Goal: Task Accomplishment & Management: Complete application form

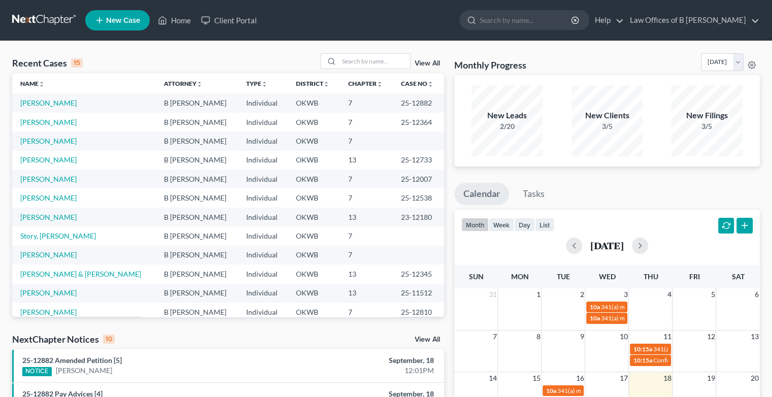
click at [526, 21] on input "search" at bounding box center [526, 20] width 93 height 19
type input "J"
click at [526, 21] on input "J" at bounding box center [526, 20] width 93 height 19
type input "[PERSON_NAME]"
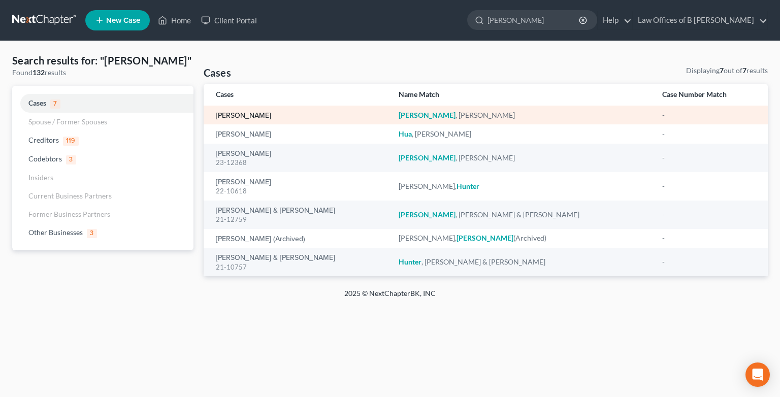
click at [242, 116] on link "[PERSON_NAME]" at bounding box center [243, 115] width 55 height 7
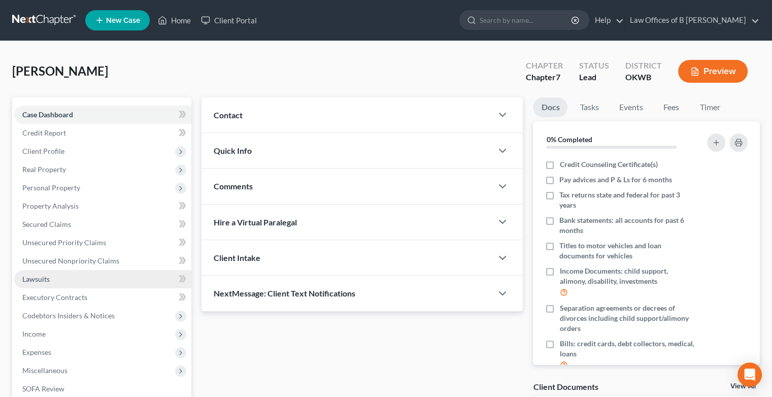
scroll to position [142, 0]
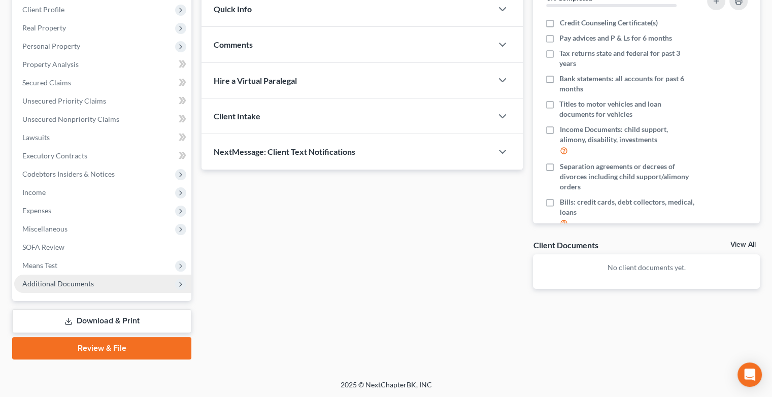
click at [55, 281] on span "Additional Documents" at bounding box center [58, 283] width 72 height 9
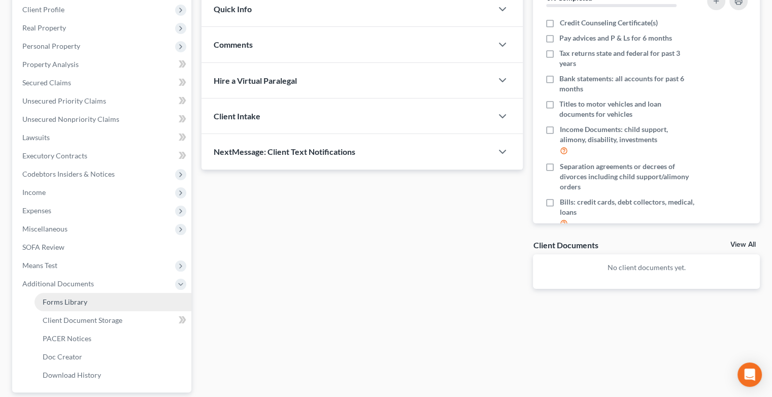
click at [70, 302] on span "Forms Library" at bounding box center [65, 302] width 45 height 9
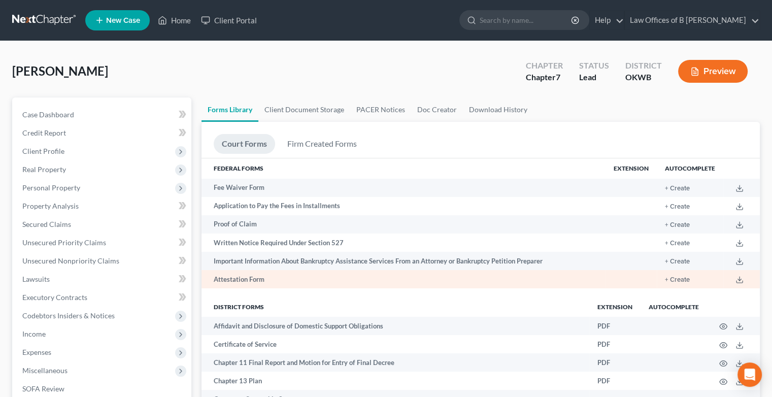
scroll to position [326, 0]
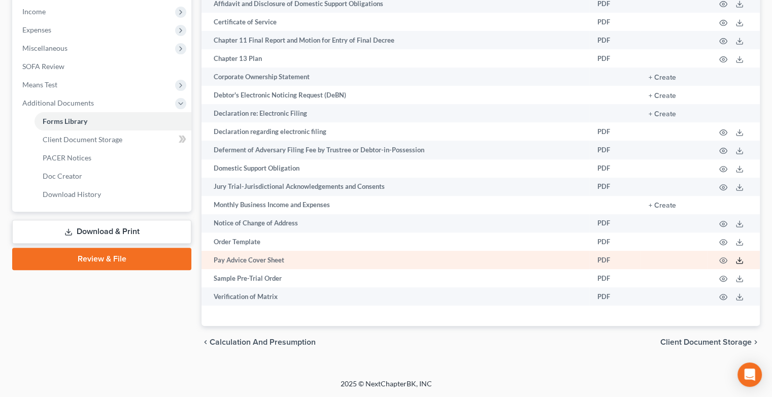
click at [743, 257] on icon at bounding box center [740, 260] width 8 height 8
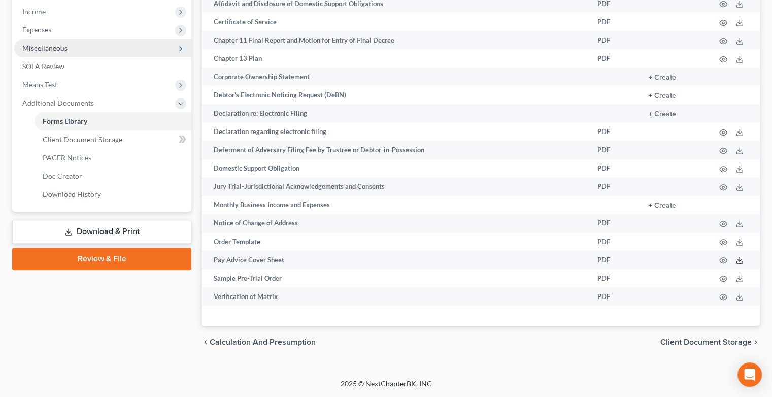
scroll to position [0, 0]
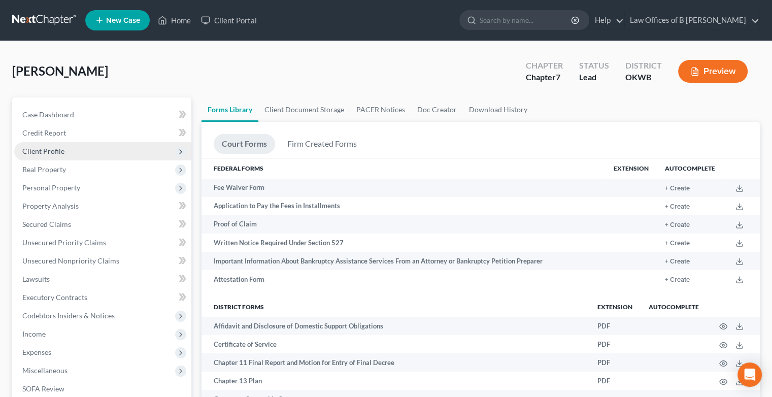
click at [47, 149] on span "Client Profile" at bounding box center [43, 151] width 42 height 9
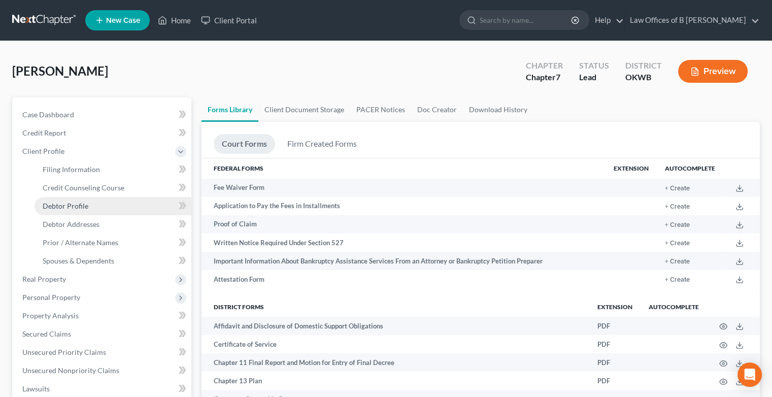
click at [75, 207] on span "Debtor Profile" at bounding box center [66, 206] width 46 height 9
select select "3"
select select "2"
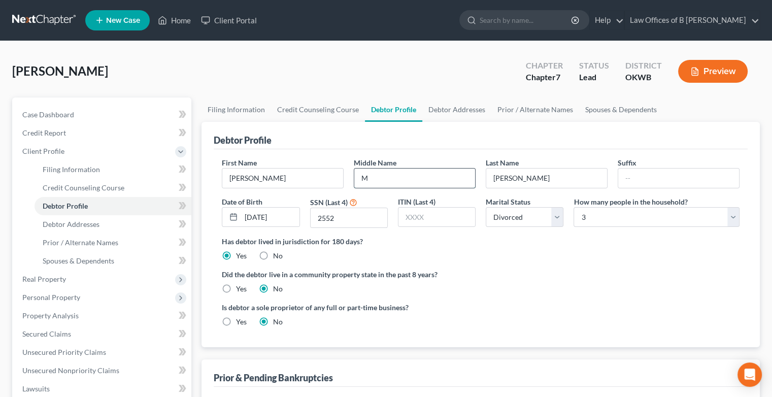
click at [392, 174] on input "M" at bounding box center [414, 178] width 121 height 19
click at [68, 170] on span "Filing Information" at bounding box center [71, 169] width 57 height 9
select select "1"
select select "0"
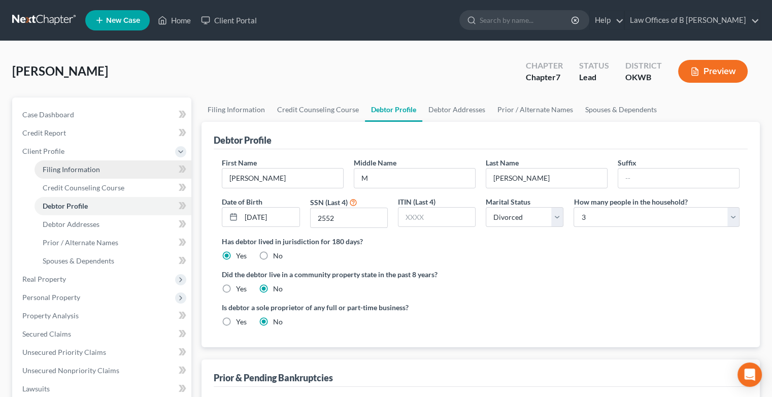
select select "37"
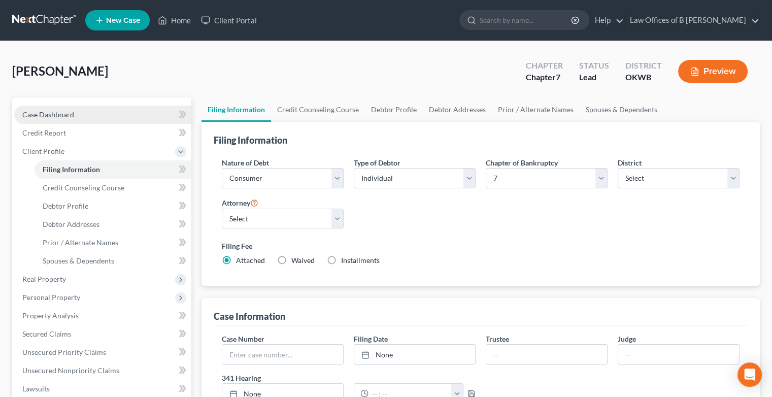
click at [43, 114] on span "Case Dashboard" at bounding box center [48, 114] width 52 height 9
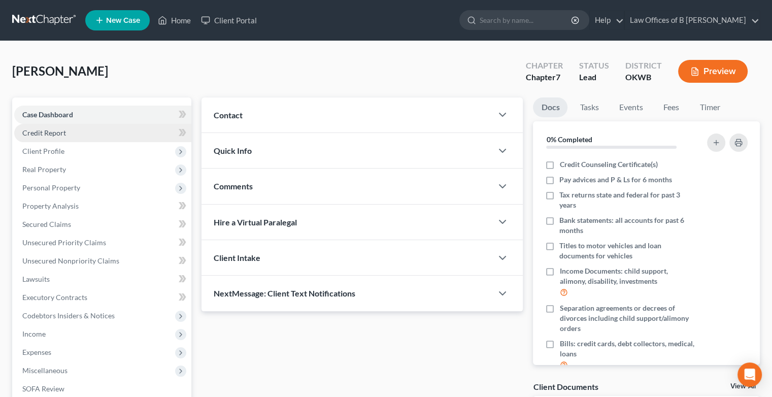
click at [39, 133] on span "Credit Report" at bounding box center [44, 132] width 44 height 9
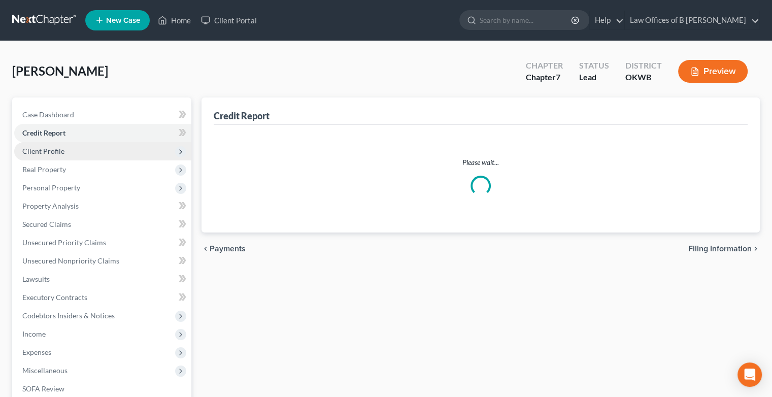
click at [52, 155] on span "Client Profile" at bounding box center [43, 151] width 42 height 9
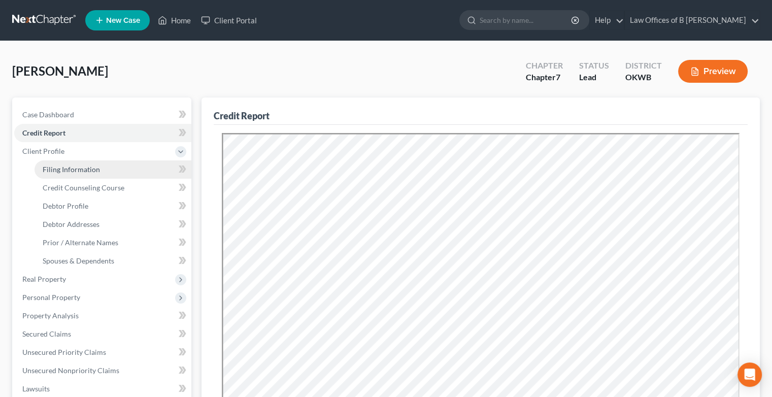
click at [69, 167] on span "Filing Information" at bounding box center [71, 169] width 57 height 9
select select "1"
select select "0"
select select "65"
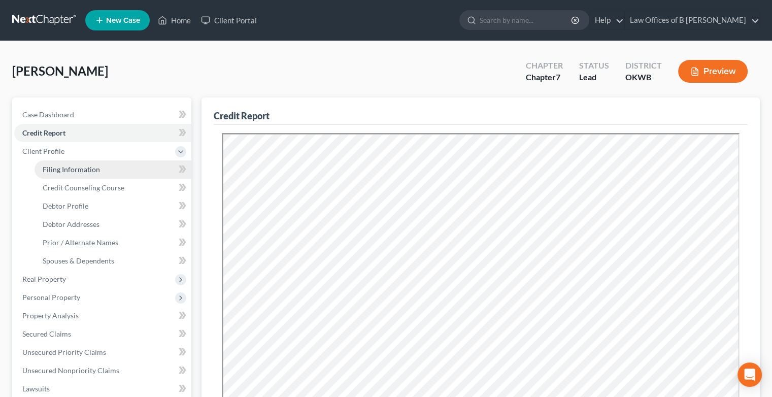
select select "0"
select select "37"
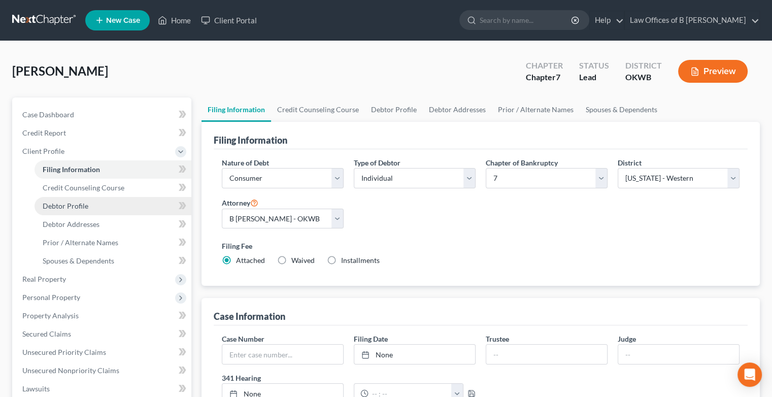
click at [81, 206] on span "Debtor Profile" at bounding box center [66, 206] width 46 height 9
select select "3"
select select "2"
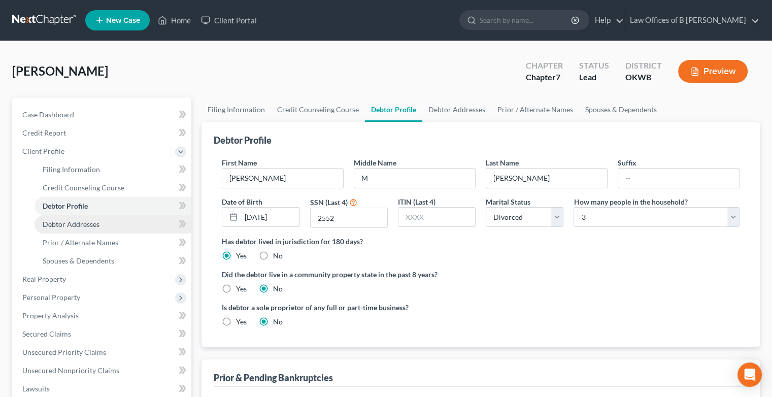
click at [99, 222] on span "Debtor Addresses" at bounding box center [71, 224] width 57 height 9
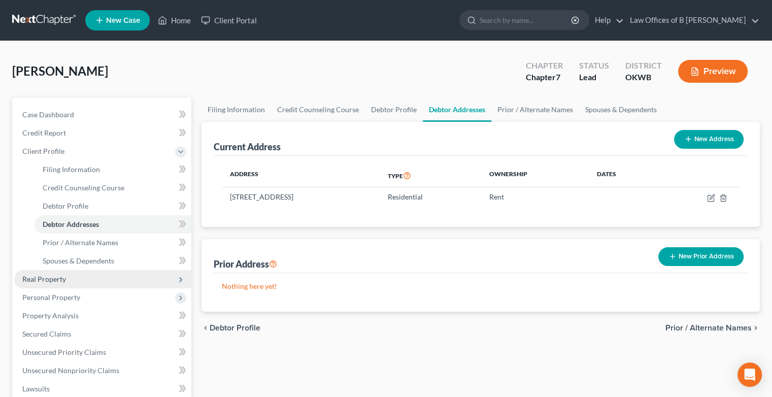
scroll to position [251, 0]
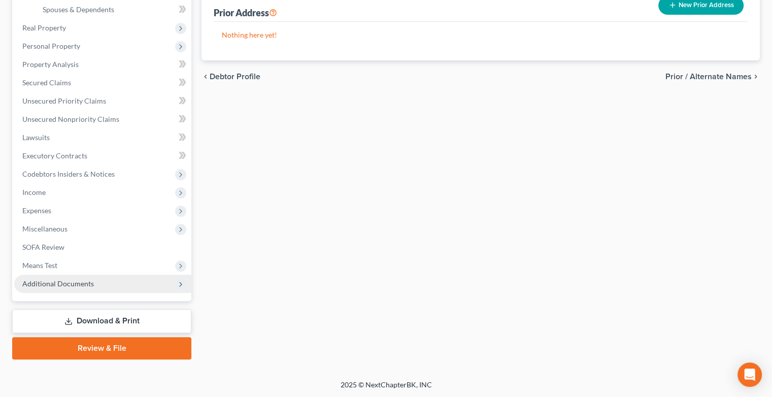
click at [75, 281] on span "Additional Documents" at bounding box center [58, 283] width 72 height 9
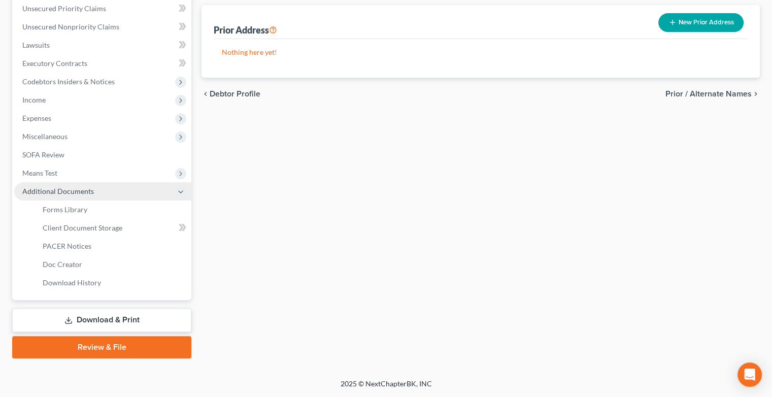
scroll to position [233, 0]
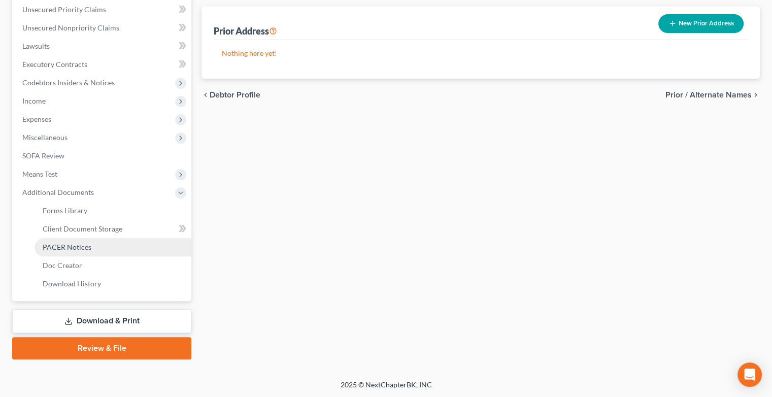
click at [108, 248] on link "PACER Notices" at bounding box center [113, 247] width 157 height 18
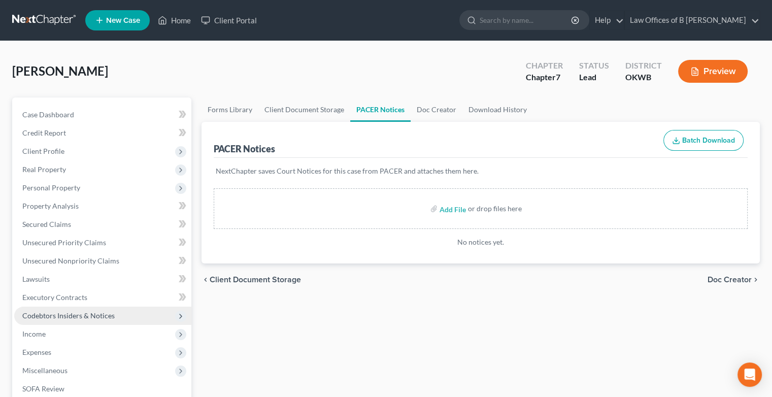
scroll to position [233, 0]
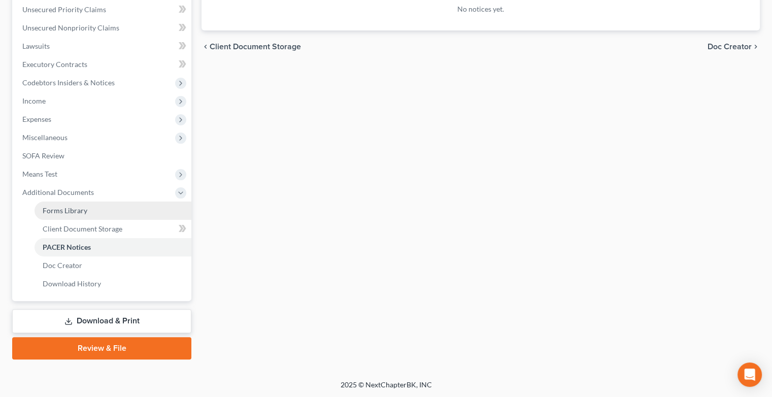
click at [79, 214] on span "Forms Library" at bounding box center [65, 210] width 45 height 9
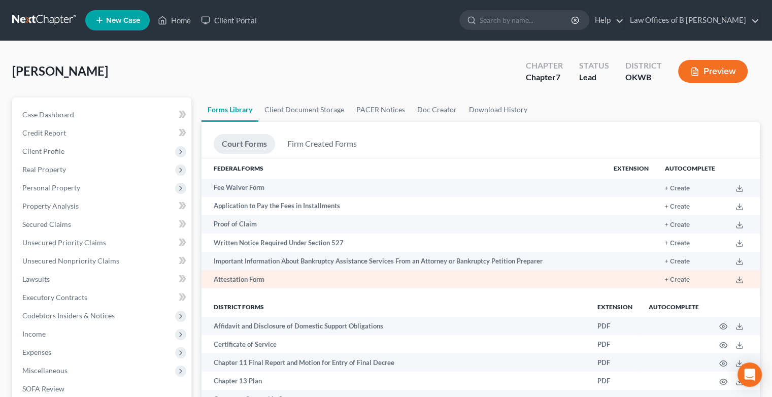
scroll to position [326, 0]
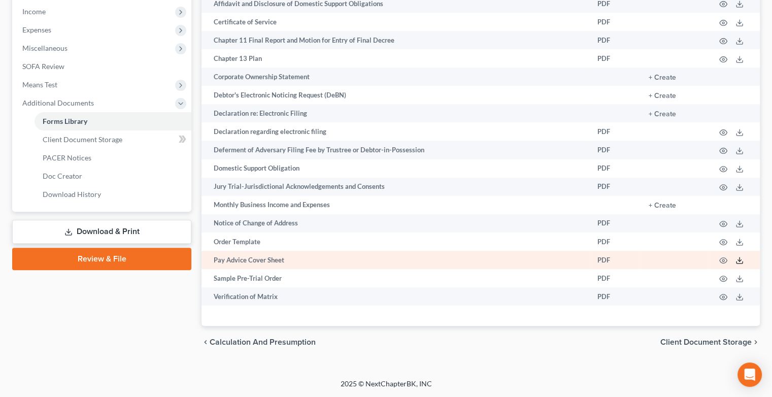
click at [739, 257] on icon at bounding box center [740, 260] width 8 height 8
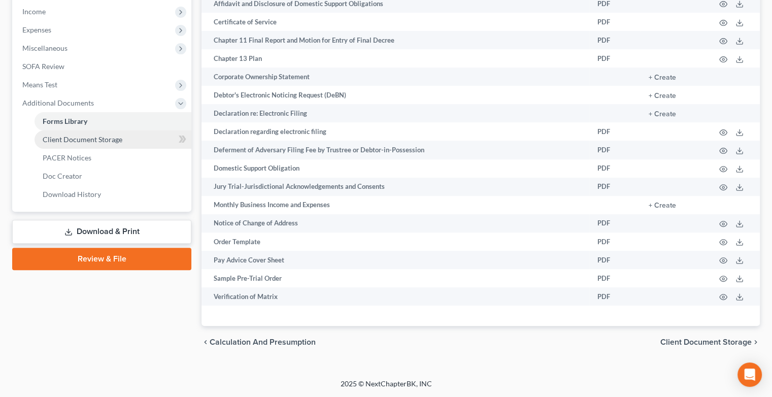
click at [73, 135] on span "Client Document Storage" at bounding box center [83, 139] width 80 height 9
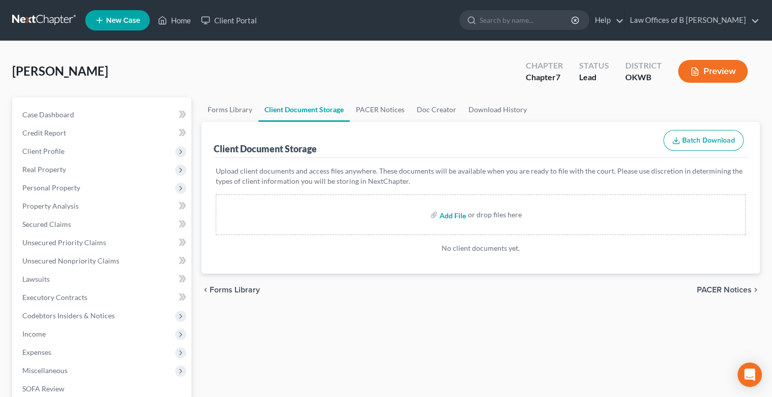
click at [450, 212] on input "file" at bounding box center [452, 215] width 24 height 18
type input "C:\fakepath\[PERSON_NAME] PayAdvice Cvr Sheet.pdf"
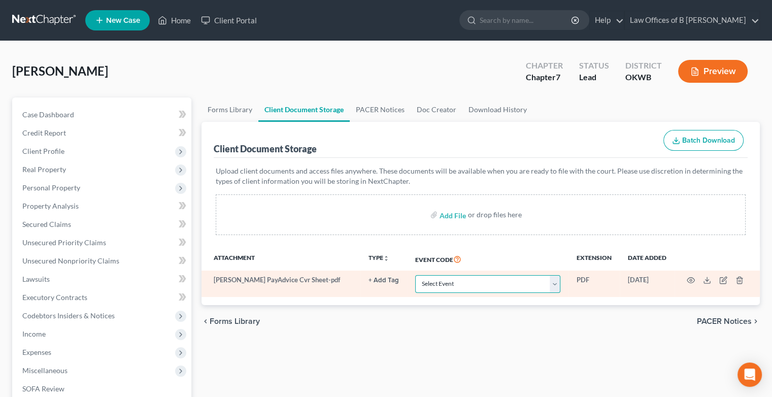
click at [558, 287] on select "Select Event Certificate of Credit Counseling (Debtor) Certificate of Credit Co…" at bounding box center [487, 284] width 145 height 18
select select "3"
click at [415, 275] on select "Select Event Certificate of Credit Counseling (Debtor) Certificate of Credit Co…" at bounding box center [487, 284] width 145 height 18
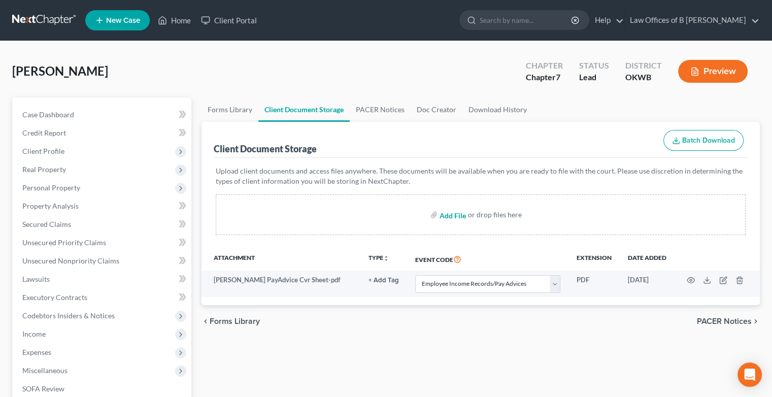
click at [457, 213] on input "file" at bounding box center [452, 215] width 24 height 18
click at [448, 214] on input "file" at bounding box center [452, 215] width 24 height 18
type input "C:\fakepath\[PERSON_NAME] Credit Counseling.pdf"
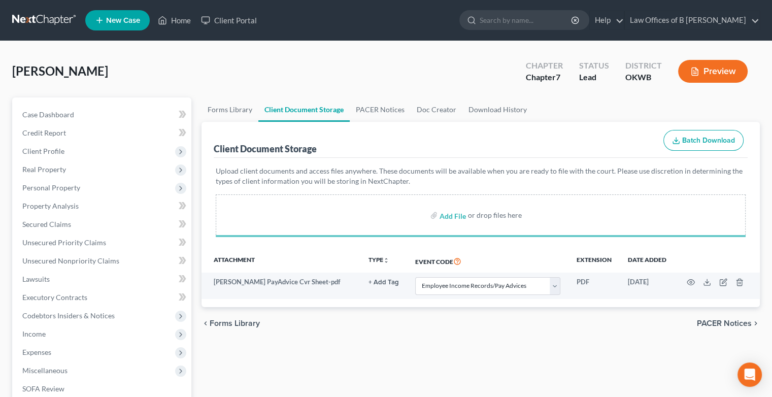
select select "3"
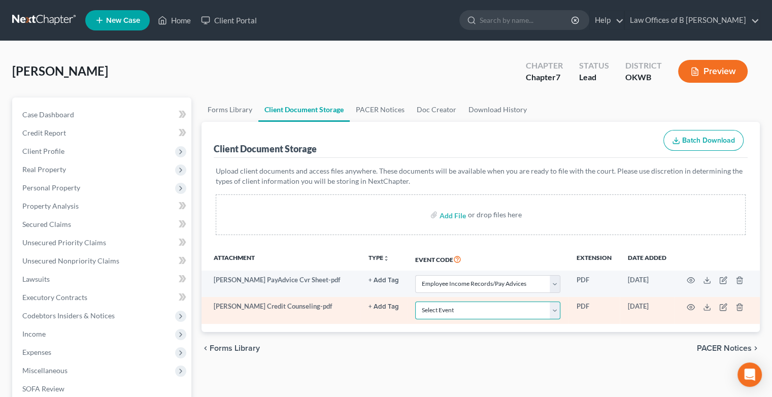
click at [557, 310] on select "Select Event Certificate of Credit Counseling (Debtor) Certificate of Credit Co…" at bounding box center [487, 311] width 145 height 18
select select "0"
click at [415, 302] on select "Select Event Certificate of Credit Counseling (Debtor) Certificate of Credit Co…" at bounding box center [487, 311] width 145 height 18
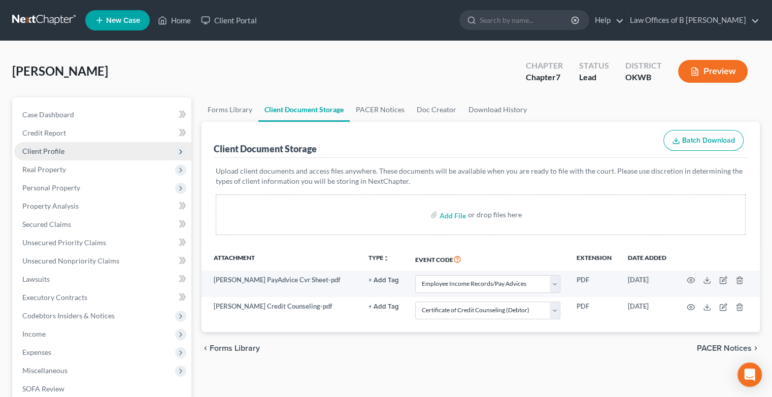
click at [57, 154] on span "Client Profile" at bounding box center [43, 151] width 42 height 9
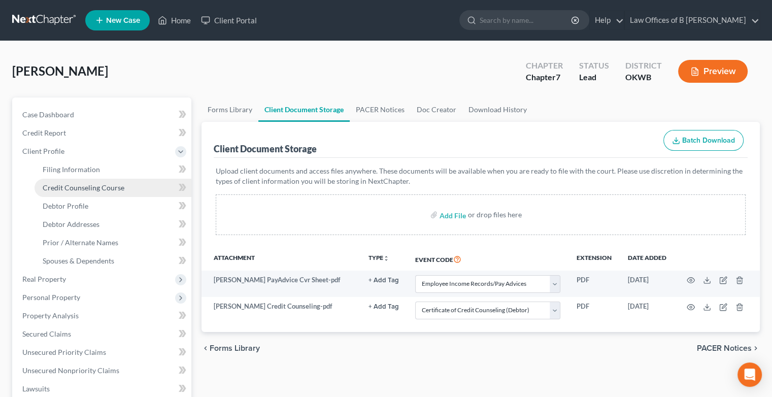
click at [99, 185] on span "Credit Counseling Course" at bounding box center [84, 187] width 82 height 9
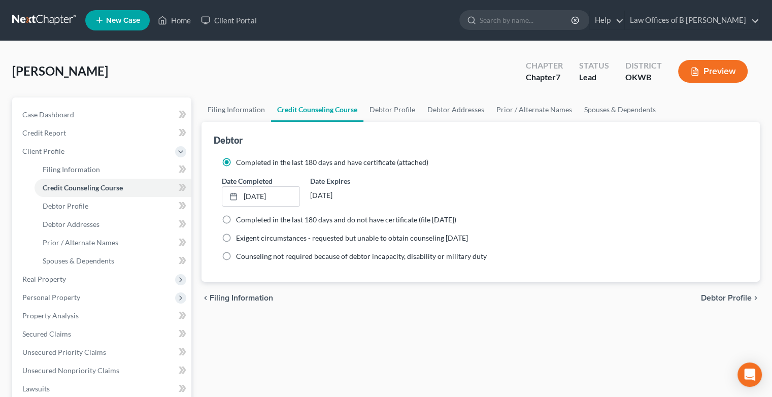
click at [392, 224] on ng-include "Completed in the last 180 days and have certificate (attached) Date Completed […" at bounding box center [481, 209] width 518 height 104
